Goal: Task Accomplishment & Management: Manage account settings

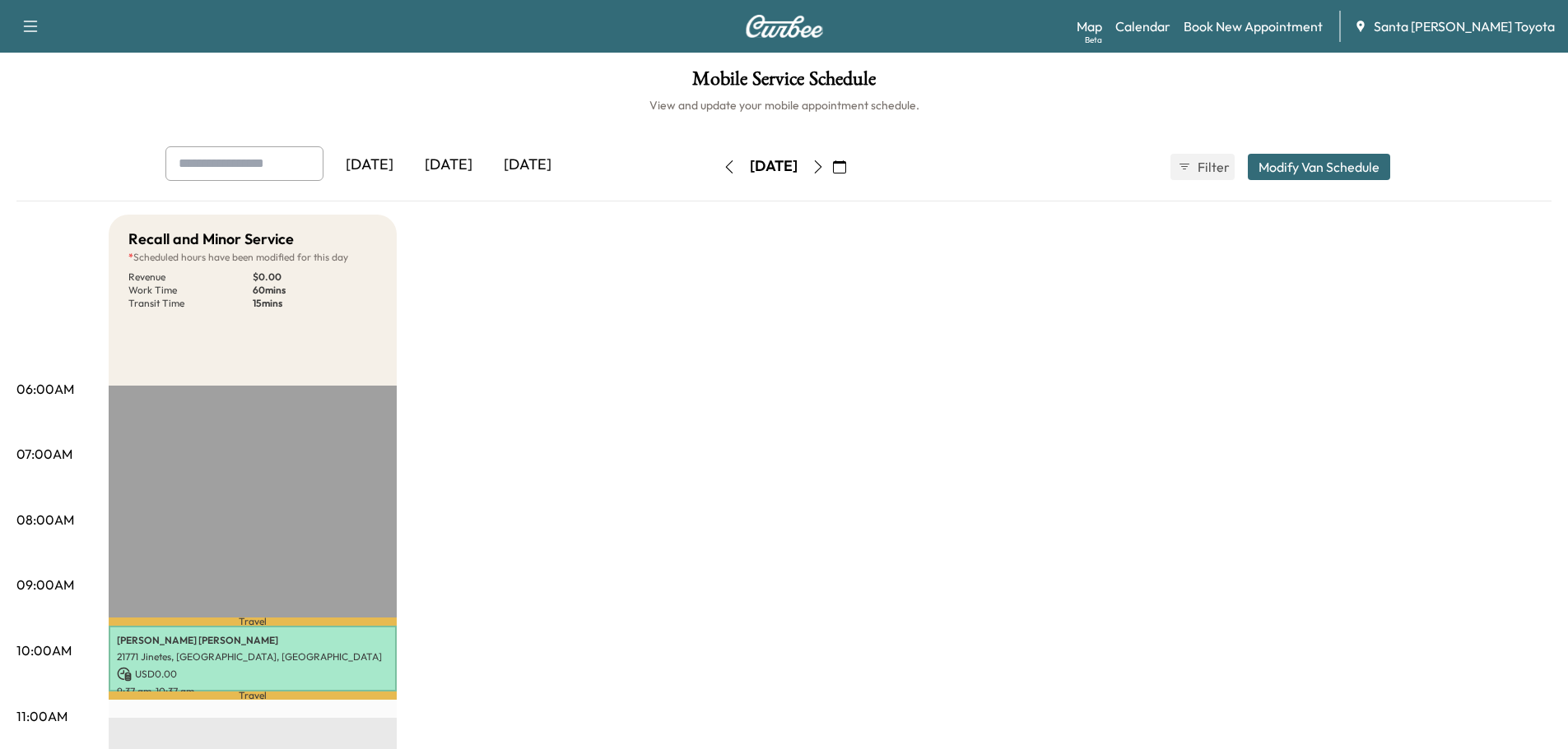
click at [824, 171] on icon "button" at bounding box center [818, 167] width 13 height 13
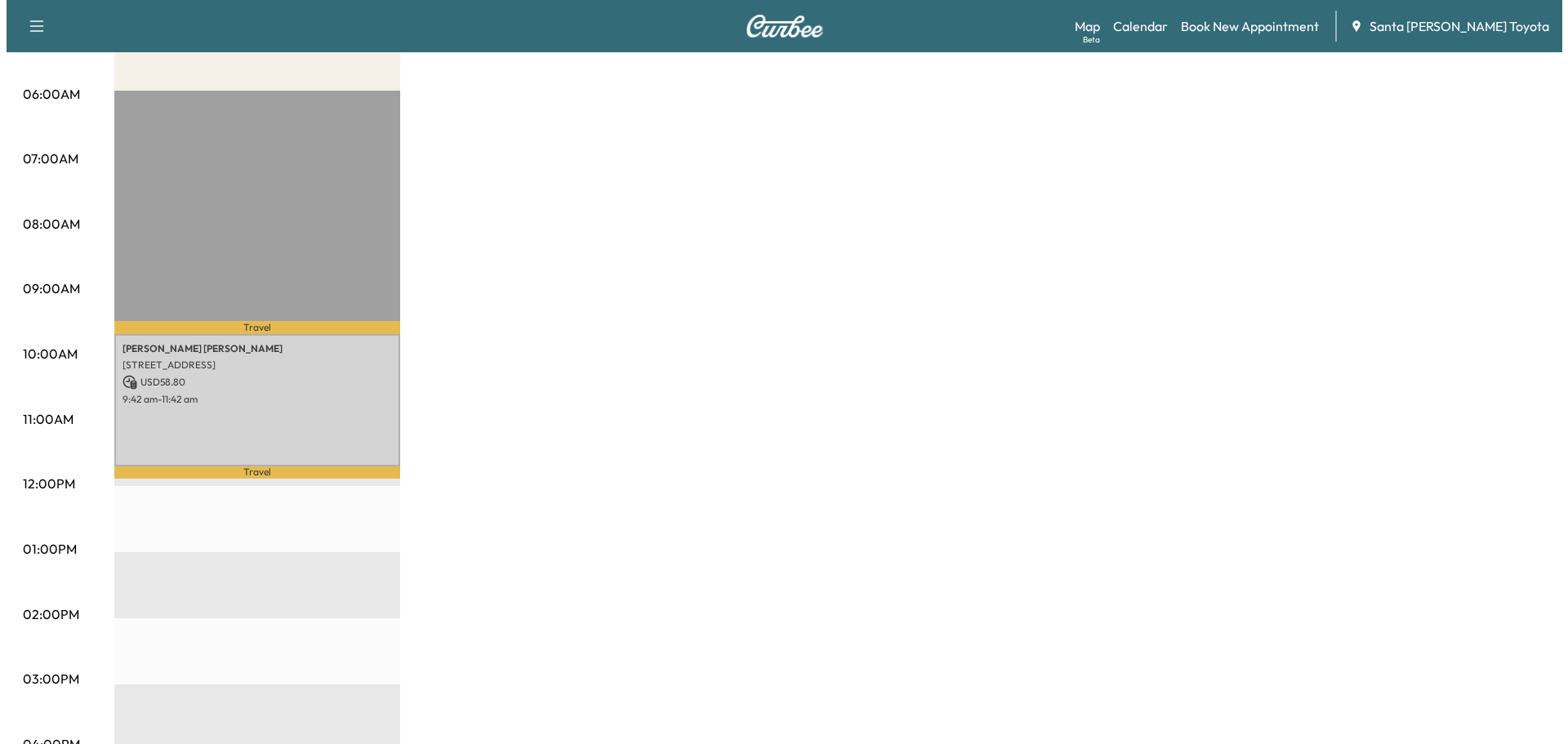
scroll to position [327, 0]
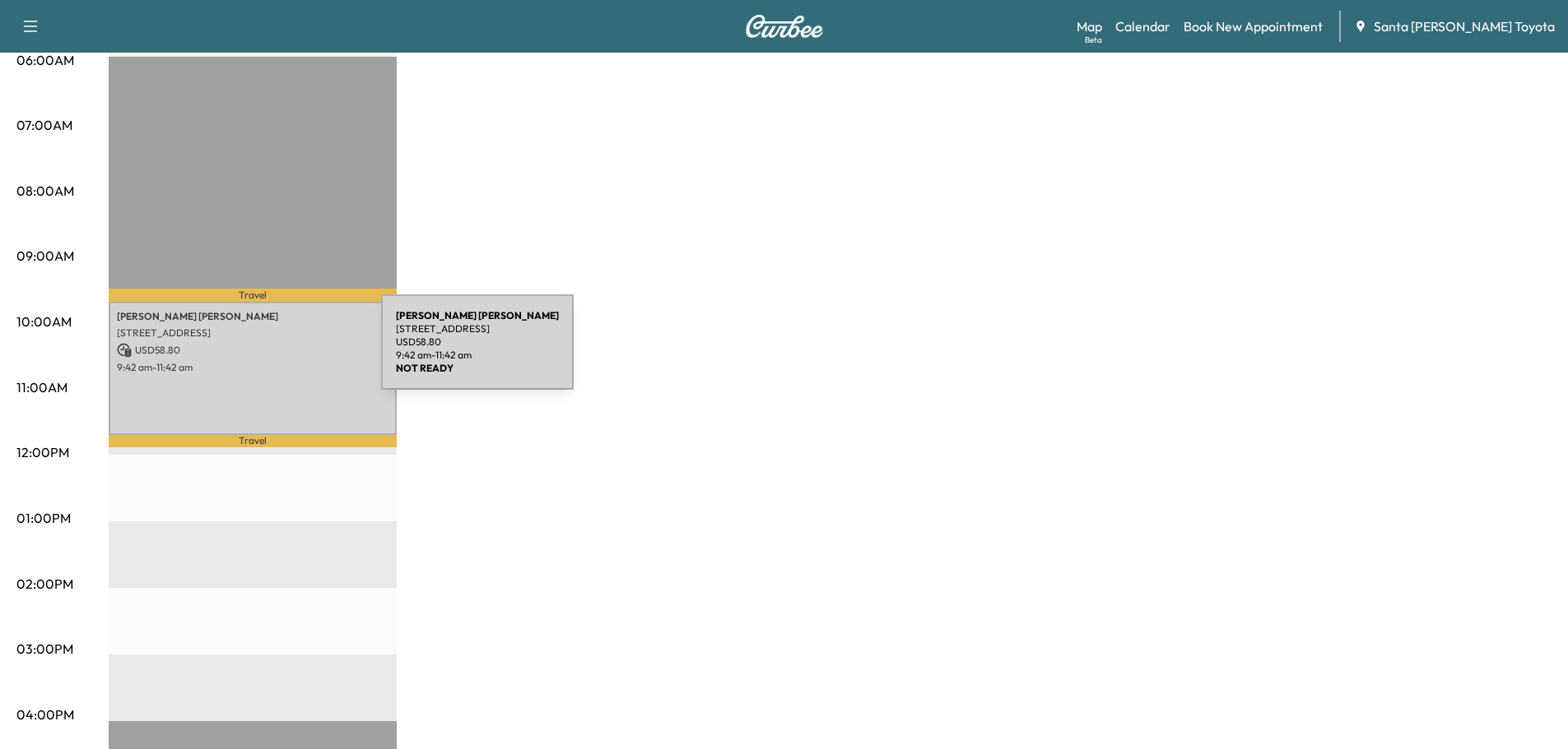
click at [258, 352] on p "USD 58.80" at bounding box center [252, 351] width 271 height 15
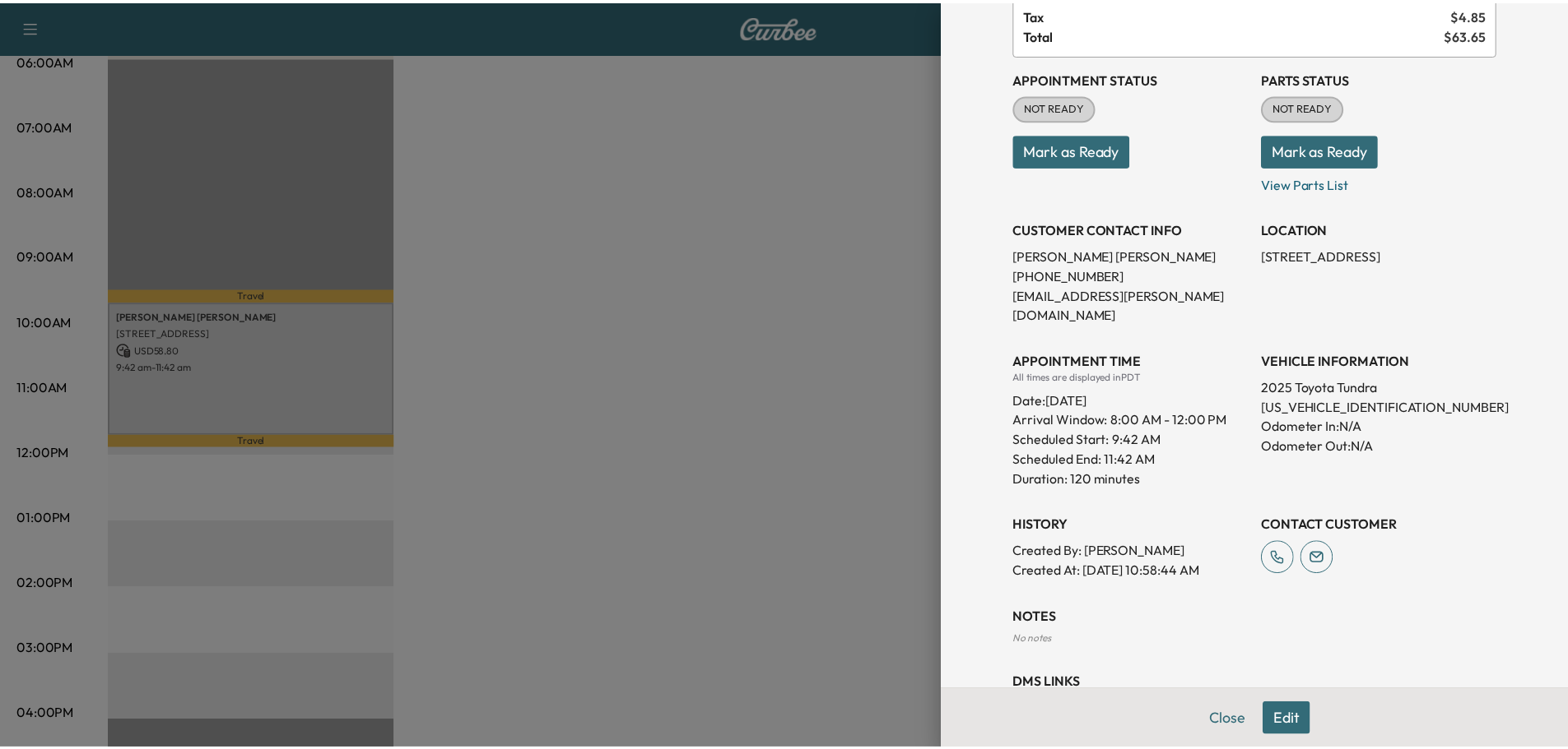
scroll to position [165, 0]
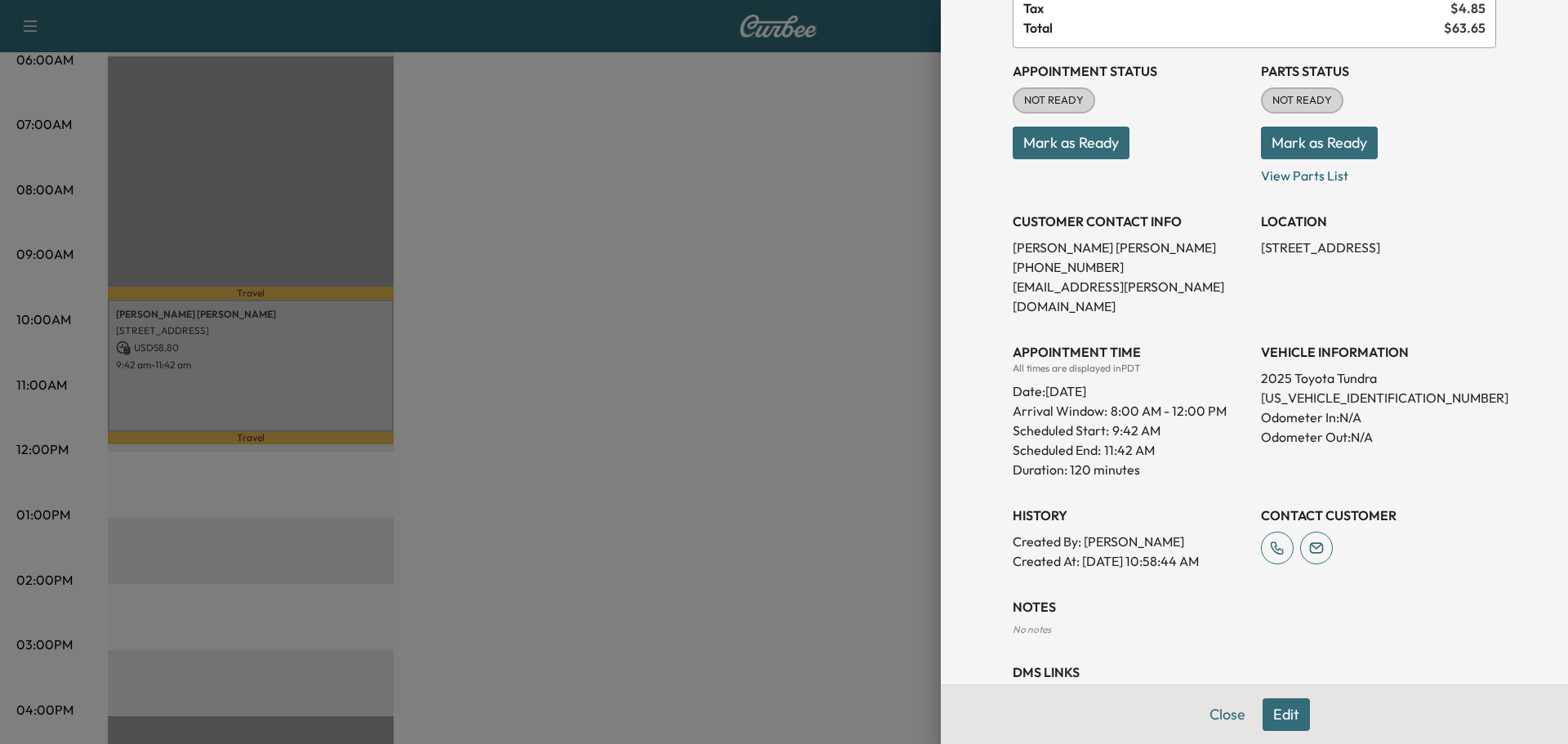
click at [1322, 388] on p "[US_VEHICLE_IDENTIFICATION_NUMBER]" at bounding box center [1378, 397] width 235 height 20
copy p "[US_VEHICLE_IDENTIFICATION_NUMBER]"
click at [1199, 714] on button "Close" at bounding box center [1227, 715] width 57 height 33
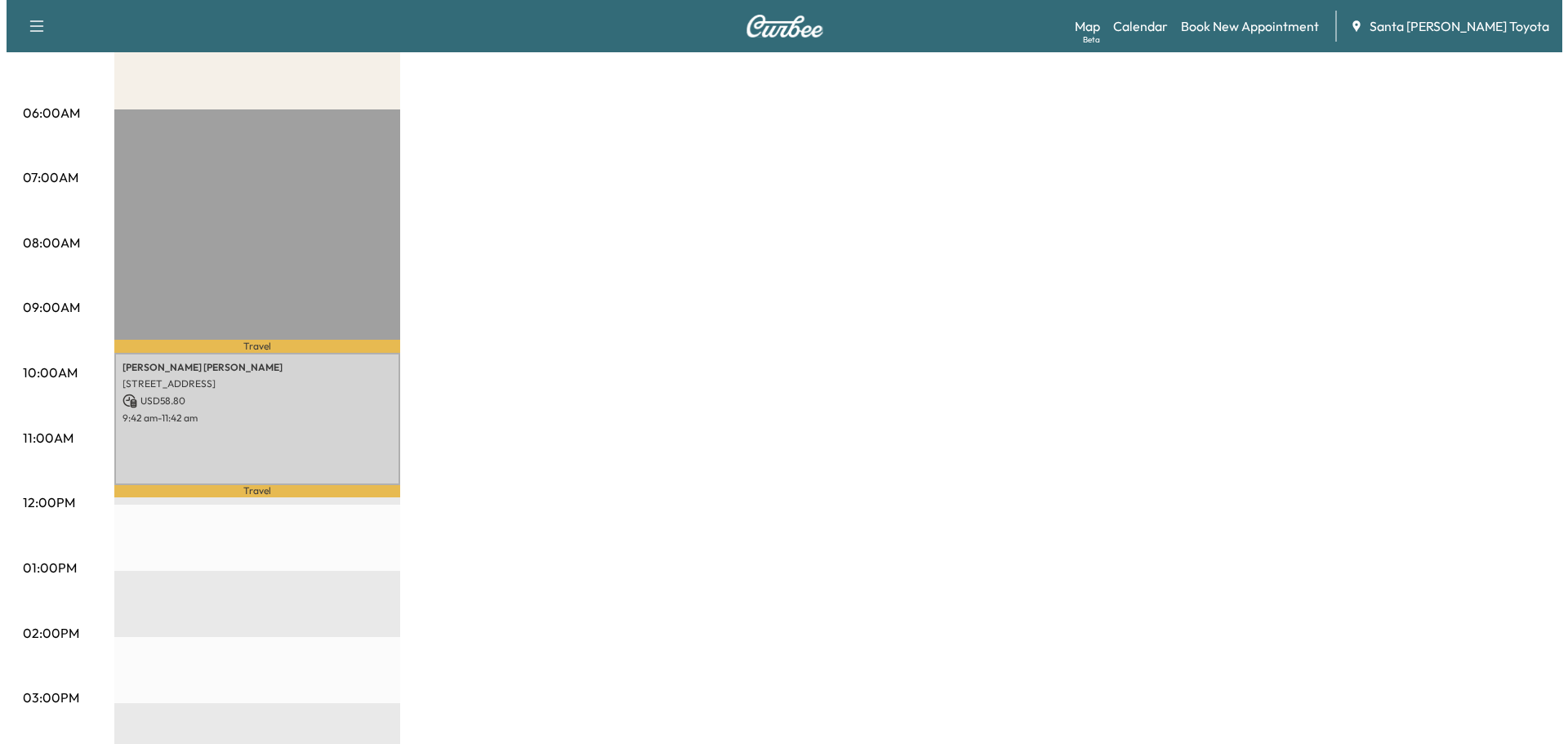
scroll to position [245, 0]
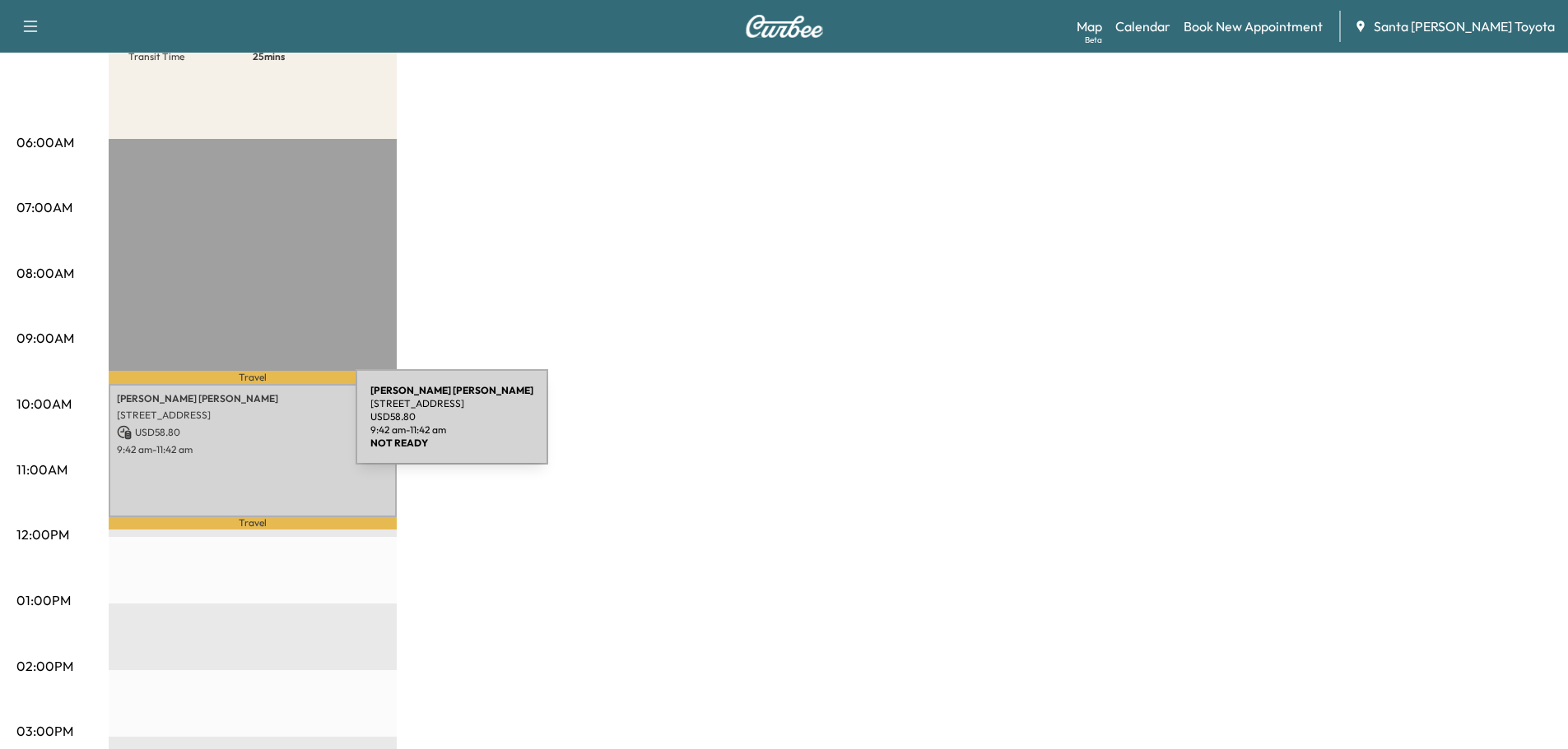
click at [232, 427] on p "USD 58.80" at bounding box center [252, 433] width 271 height 15
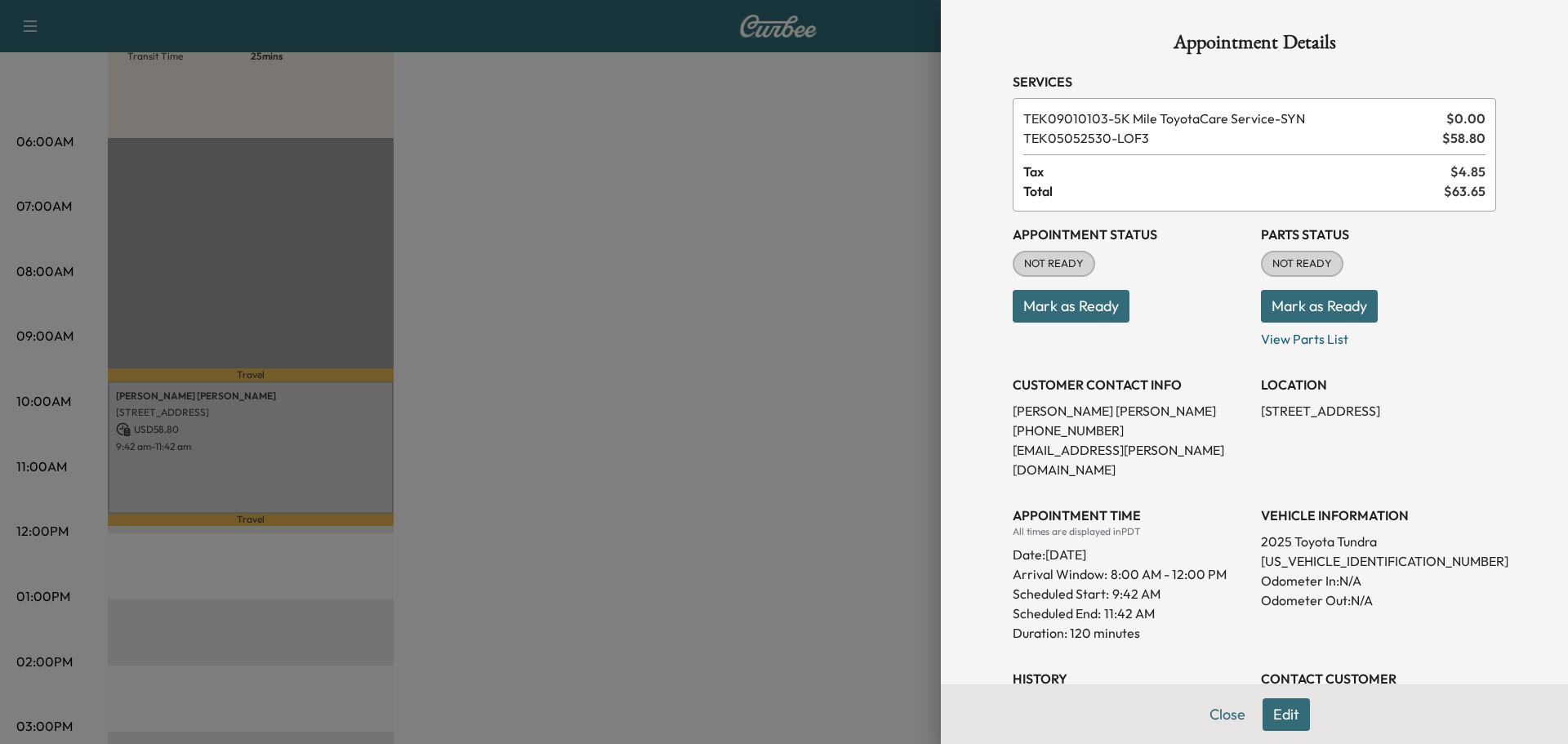
click at [1276, 715] on button "Edit" at bounding box center [1286, 715] width 47 height 33
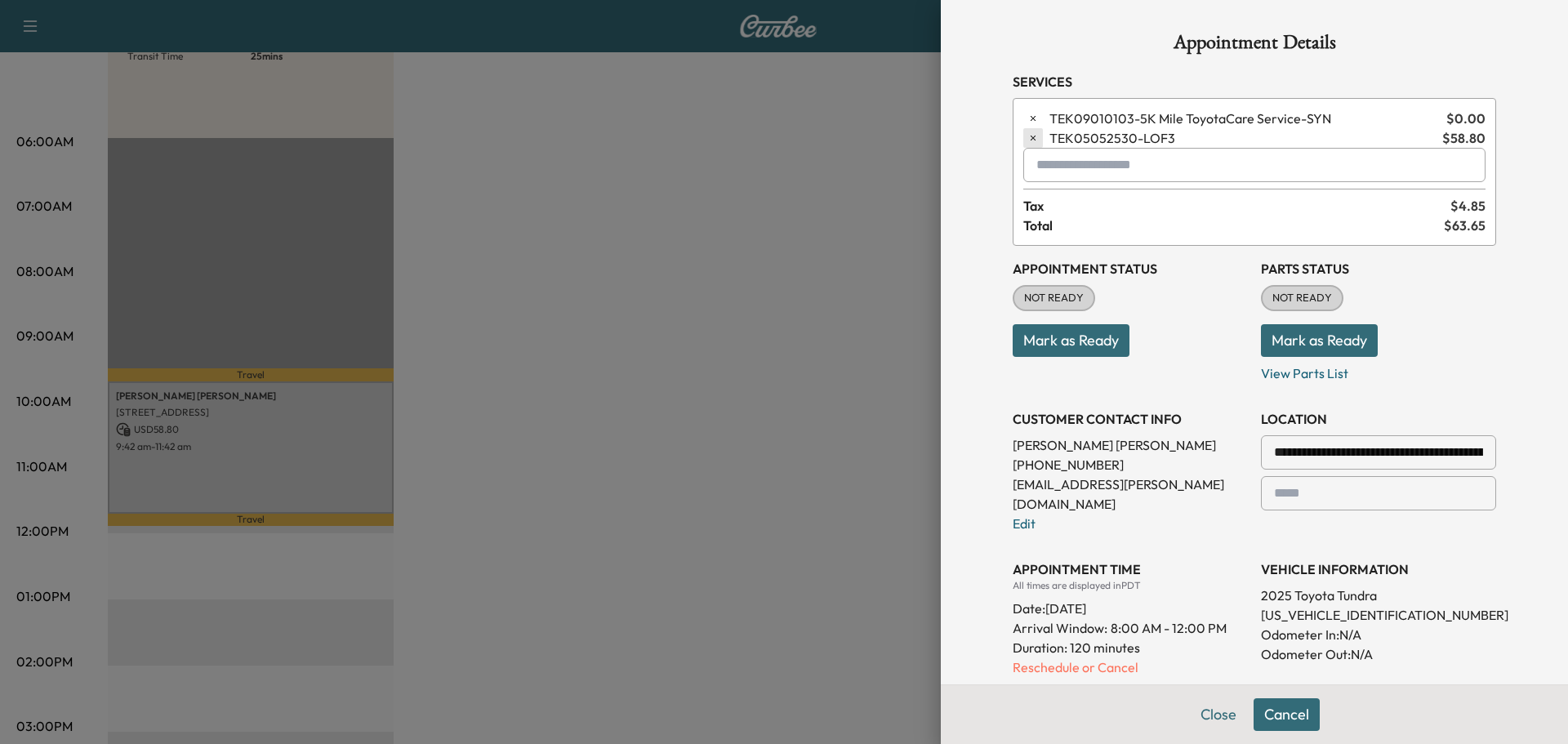
click at [1027, 140] on icon "button" at bounding box center [1032, 138] width 11 height 11
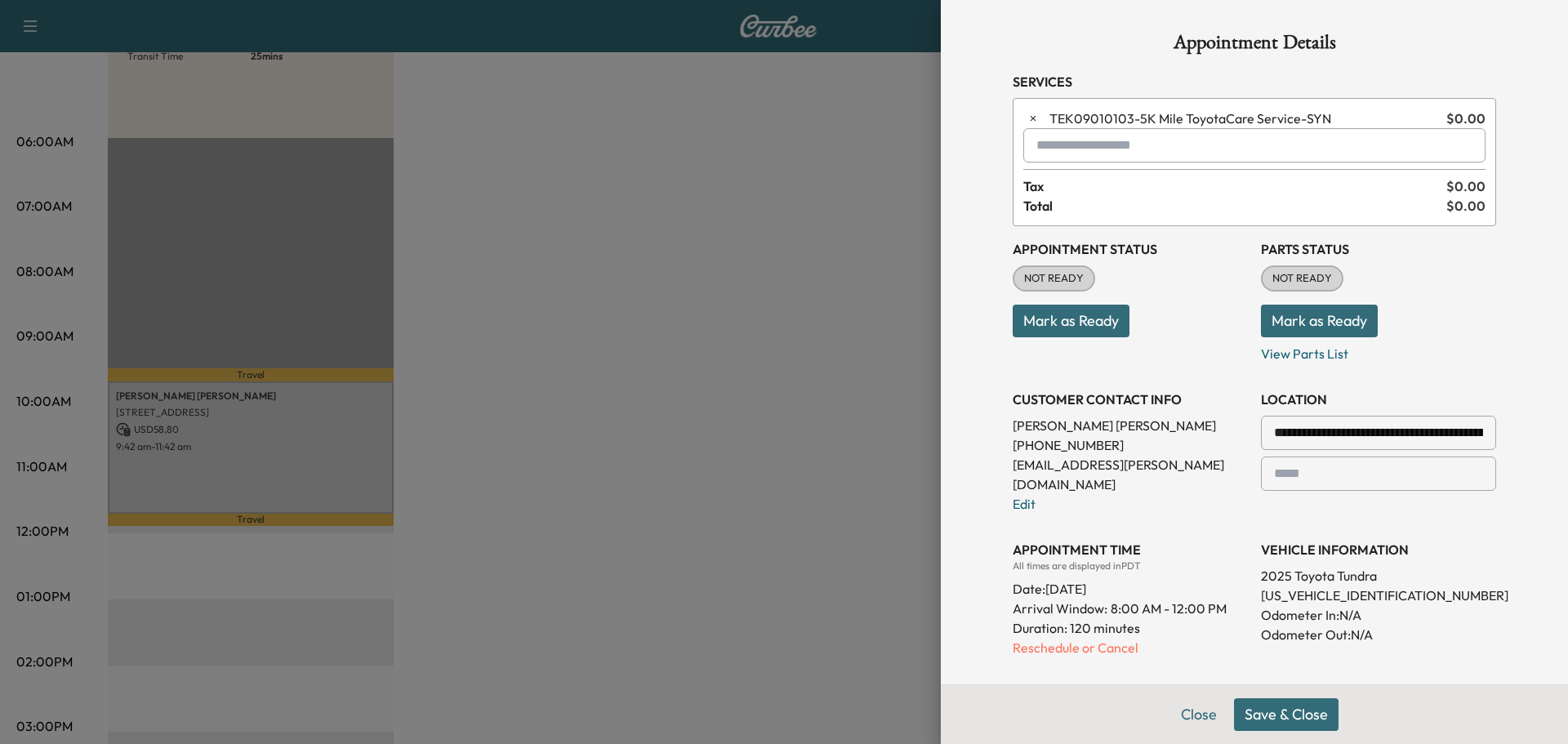
click at [1040, 147] on input "text" at bounding box center [1254, 145] width 462 height 34
type input "*"
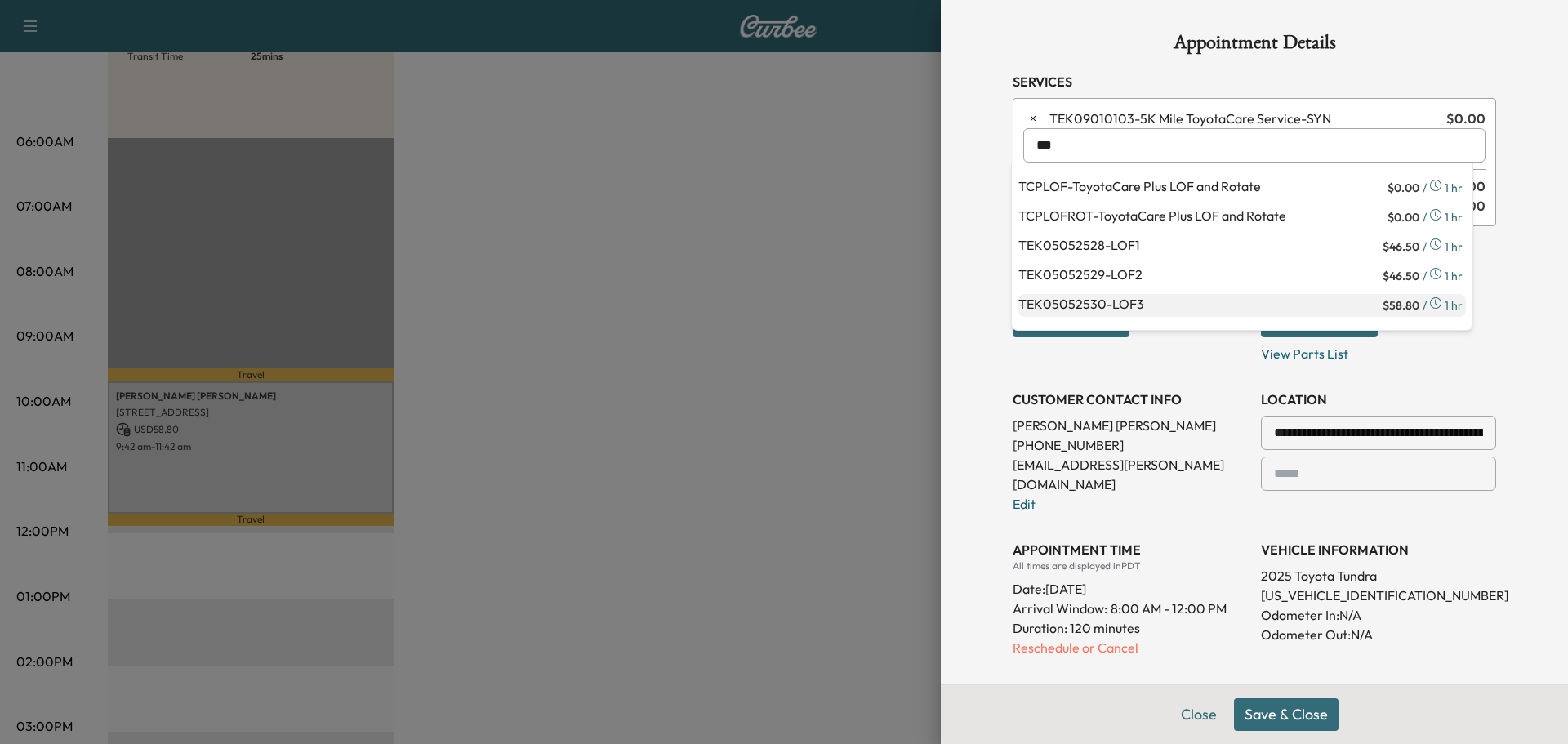
click at [1146, 306] on p "TEK05052530 - LOF3" at bounding box center [1198, 305] width 360 height 23
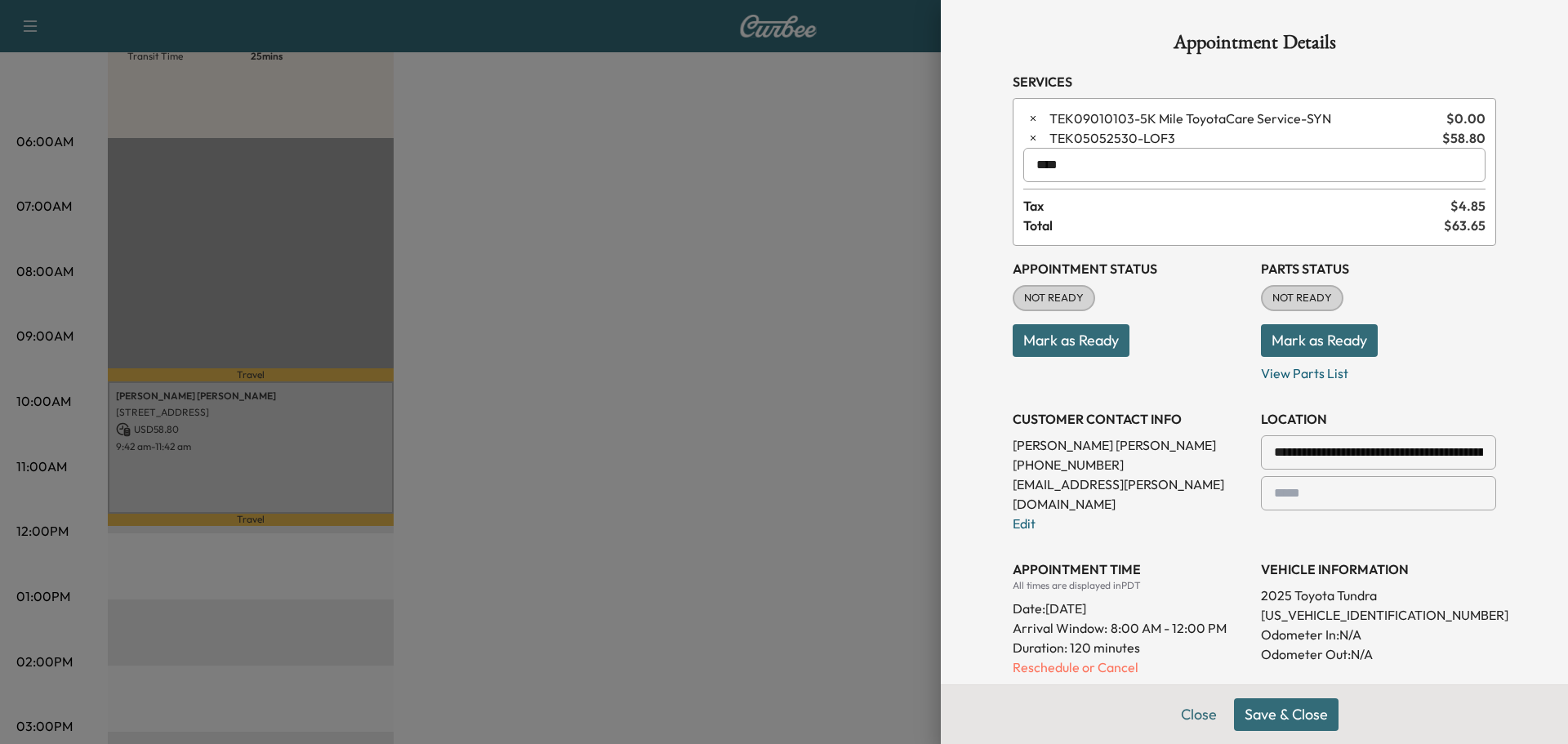
type input "****"
click at [1023, 137] on button "button" at bounding box center [1032, 137] width 20 height 20
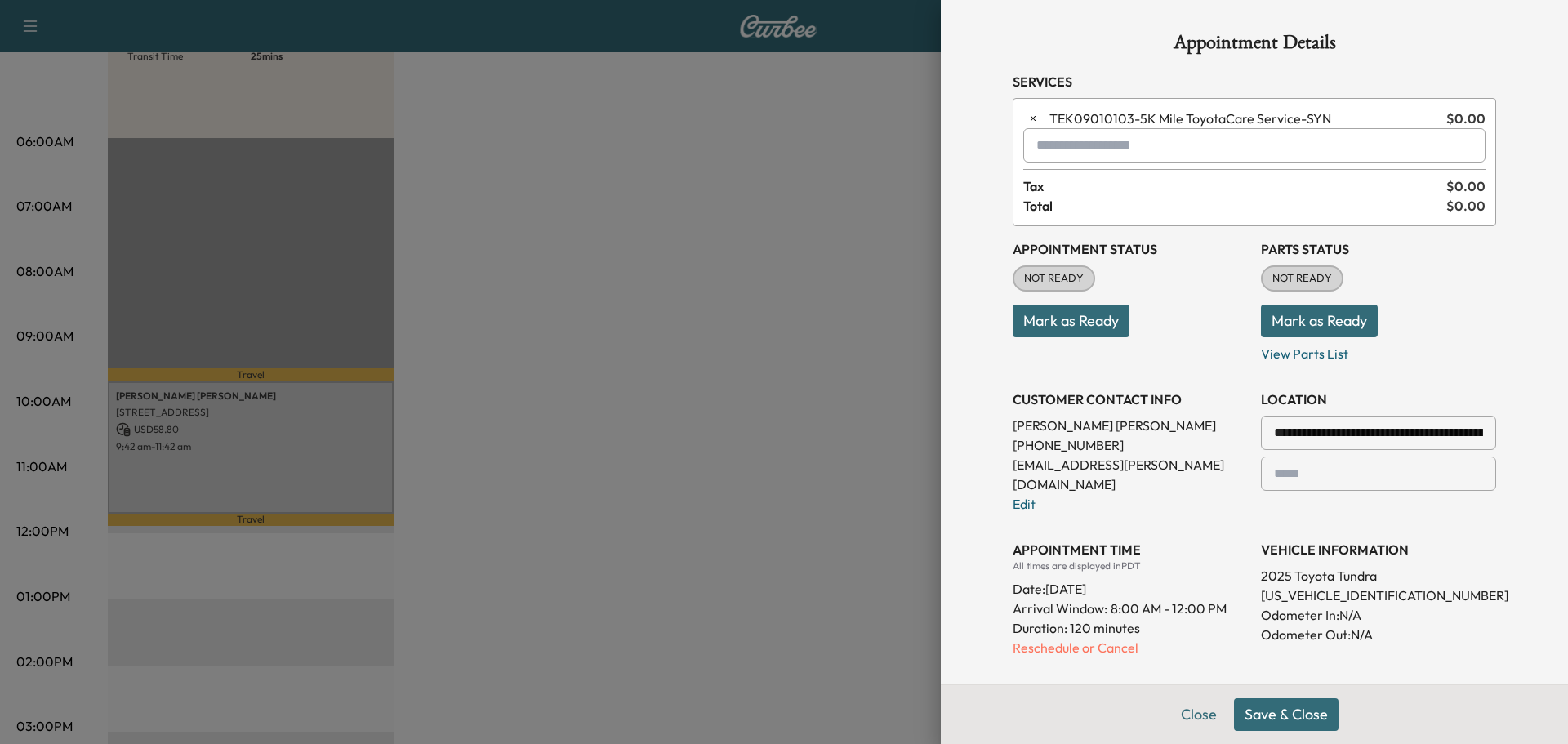
click at [1039, 146] on input "text" at bounding box center [1254, 145] width 462 height 34
click at [1120, 191] on p "TEK05052529 - LOF2" at bounding box center [1198, 187] width 360 height 23
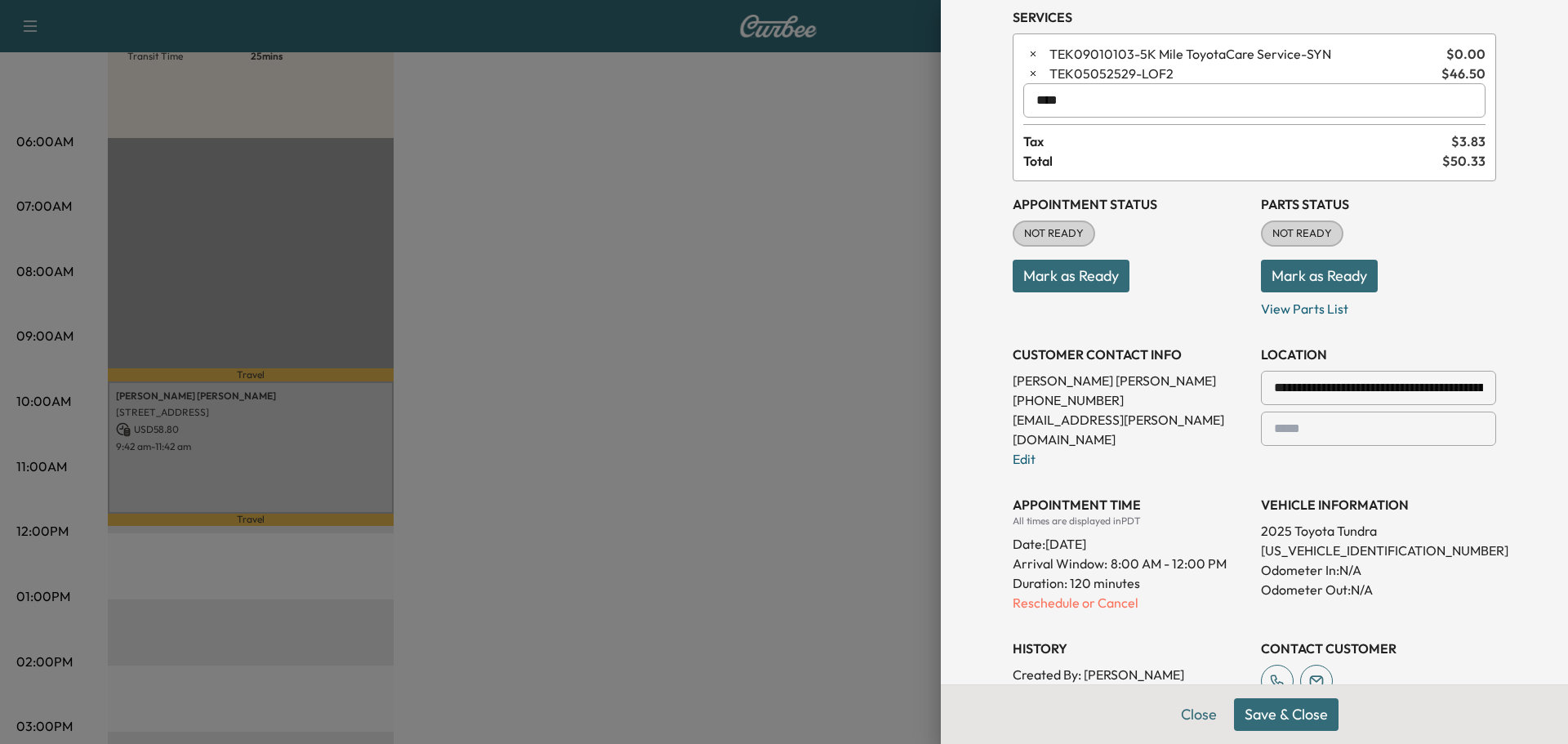
scroll to position [326, 0]
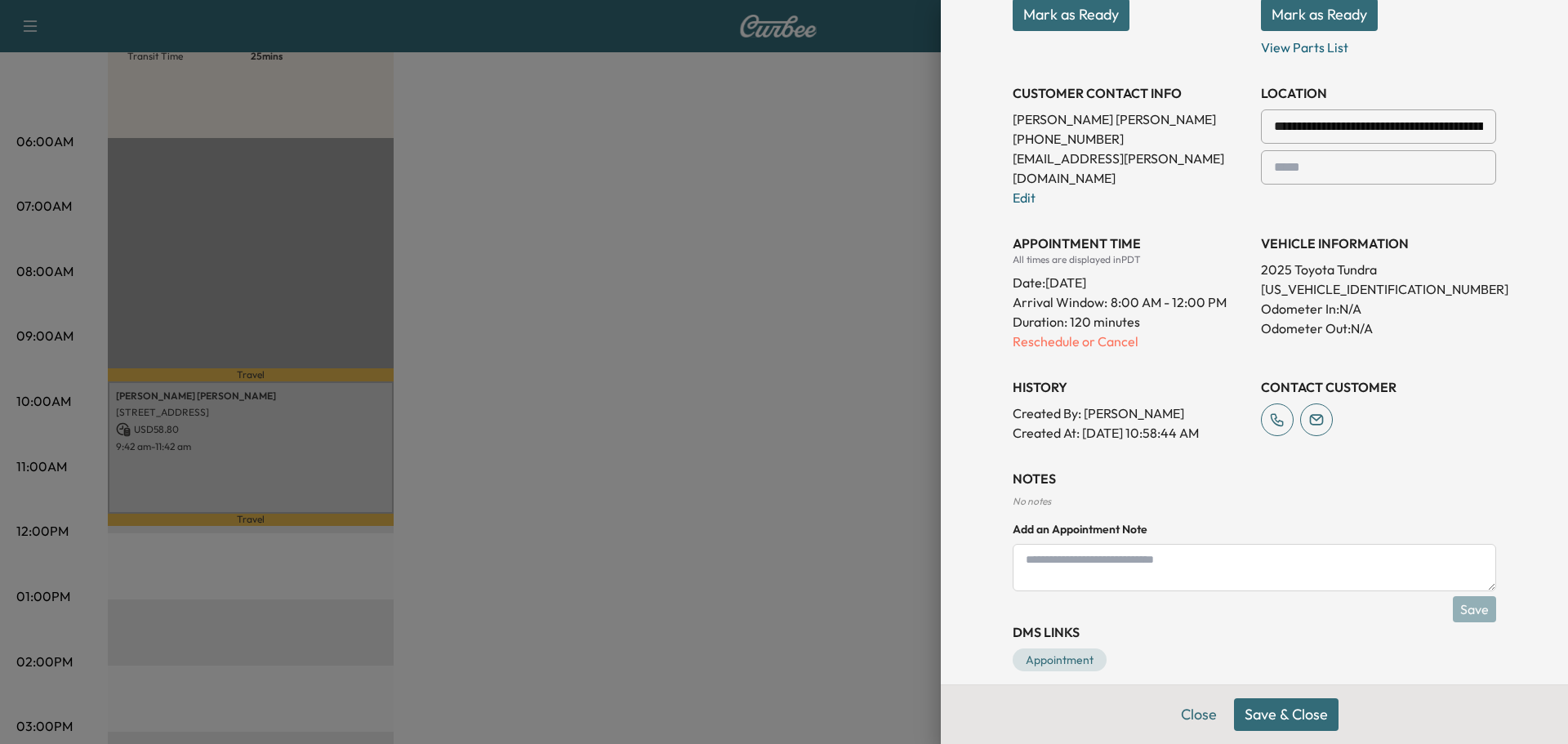
type input "****"
click at [1273, 725] on button "Save & Close" at bounding box center [1286, 715] width 104 height 33
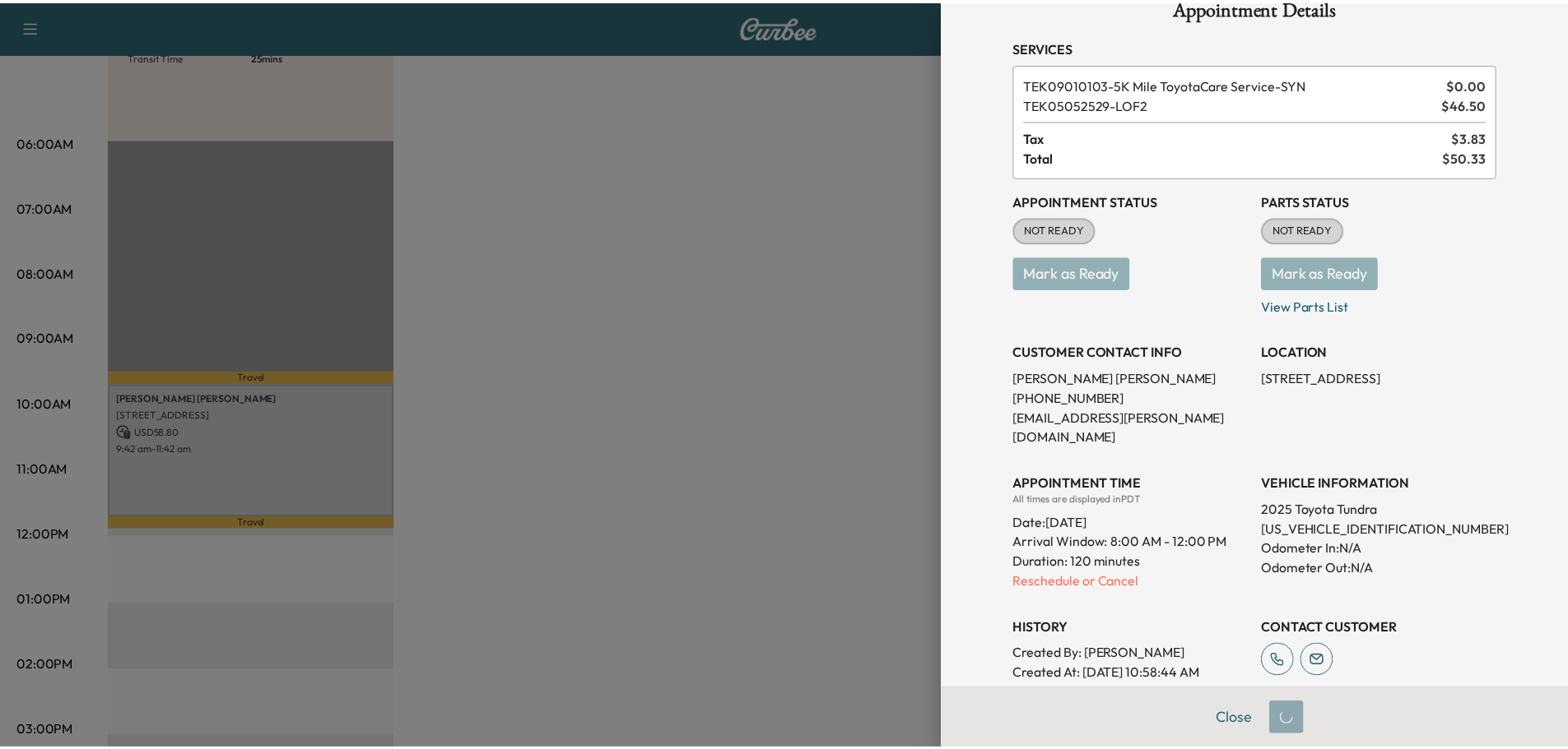
scroll to position [0, 0]
